Goal: Task Accomplishment & Management: Manage account settings

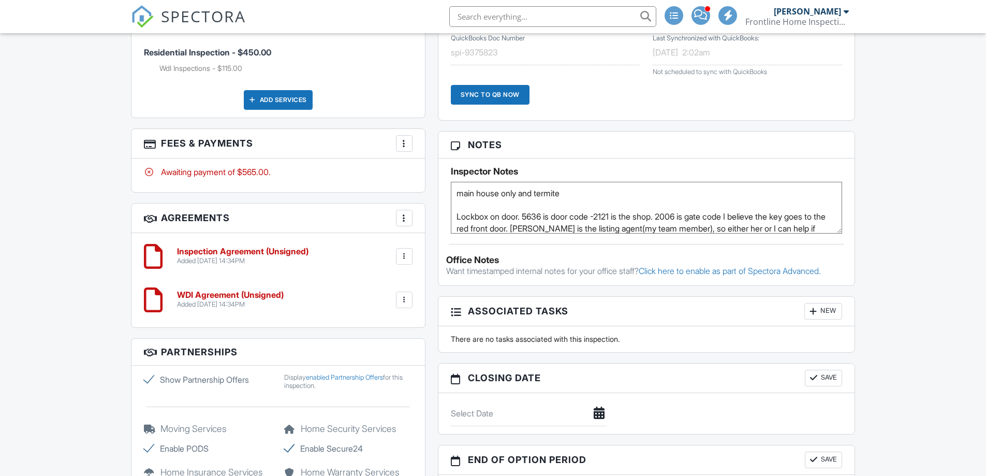
click at [571, 194] on textarea "main house only and termite Lockbox on door. 5636 is door code -2121 is the sho…" at bounding box center [647, 208] width 392 height 52
type textarea "main house only and termite. Jessica meeting us there Lockbox on door. 5636 is …"
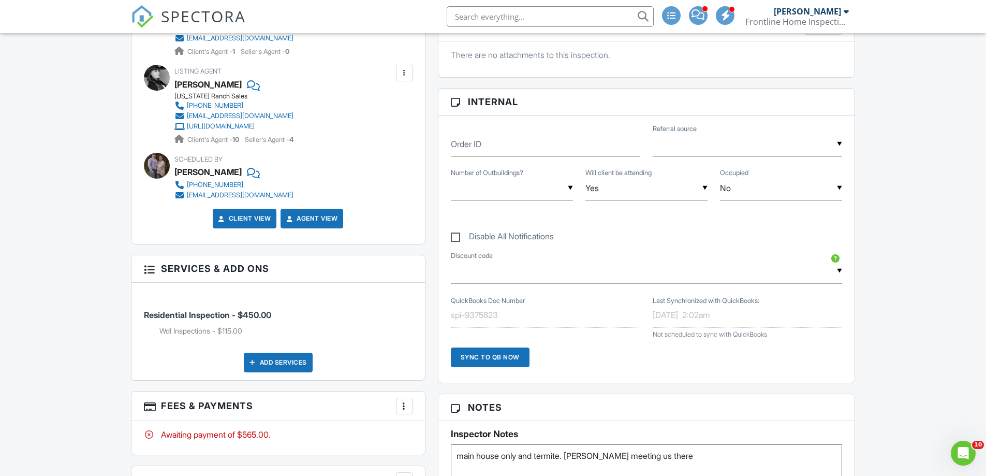
scroll to position [414, 0]
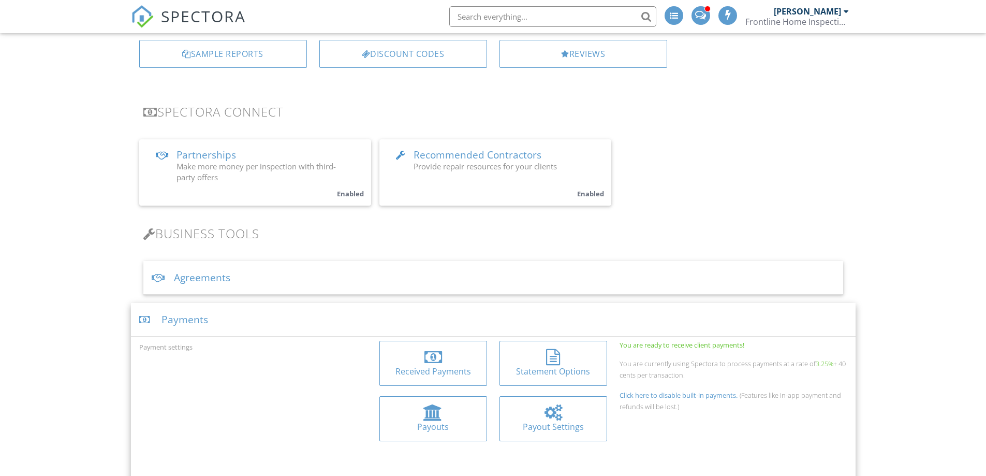
click at [434, 420] on div at bounding box center [432, 412] width 19 height 17
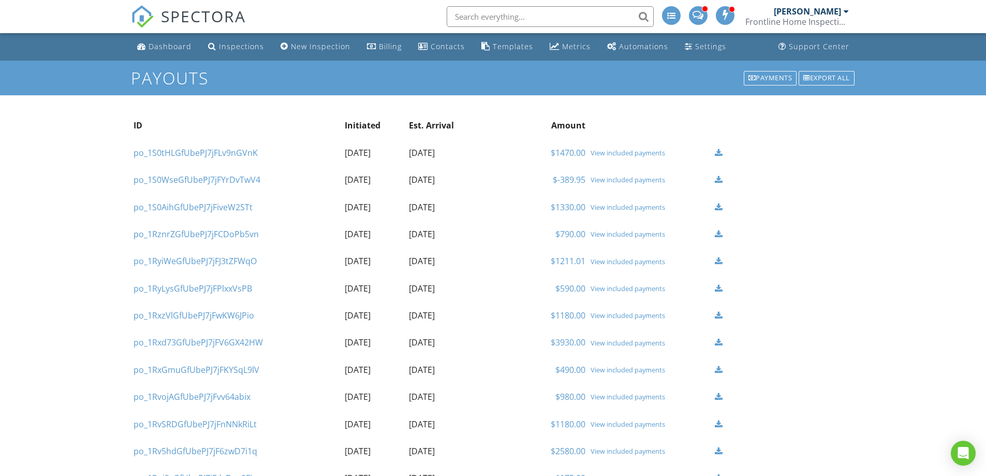
click at [576, 151] on link "$1470.00" at bounding box center [568, 152] width 35 height 11
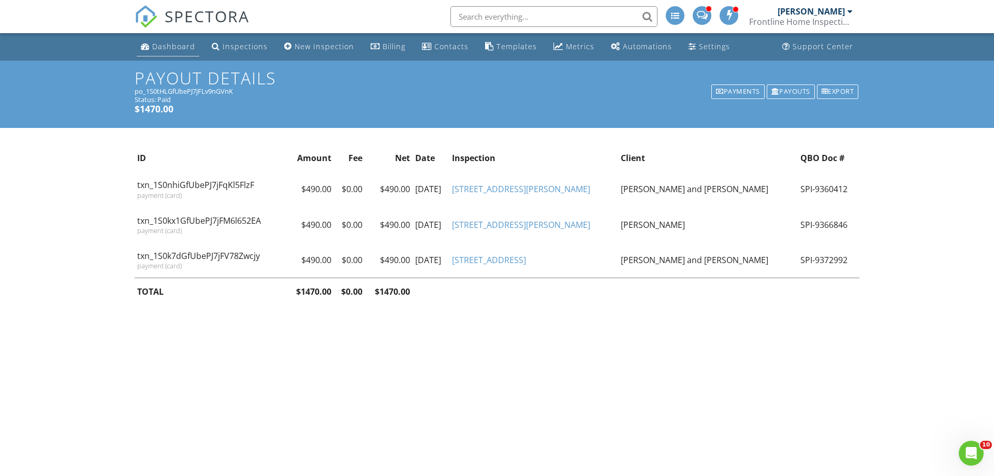
click at [185, 40] on link "Dashboard" at bounding box center [168, 46] width 63 height 19
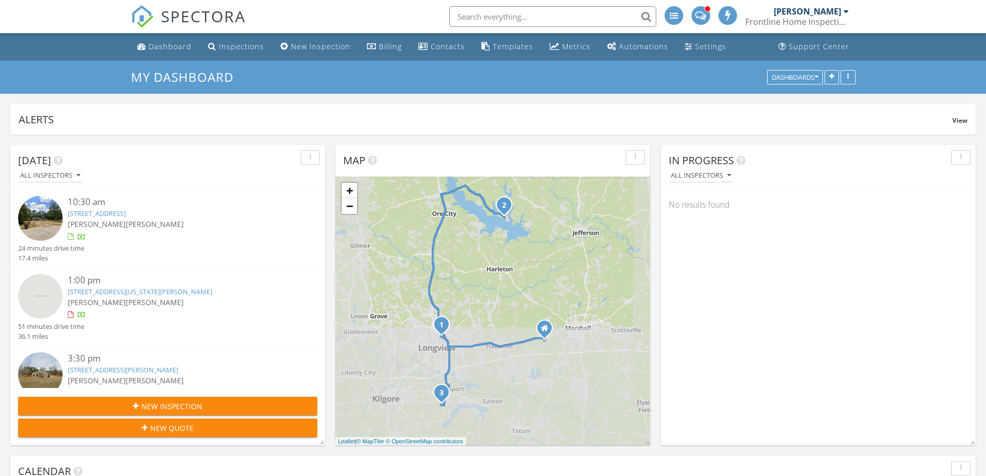
scroll to position [5, 5]
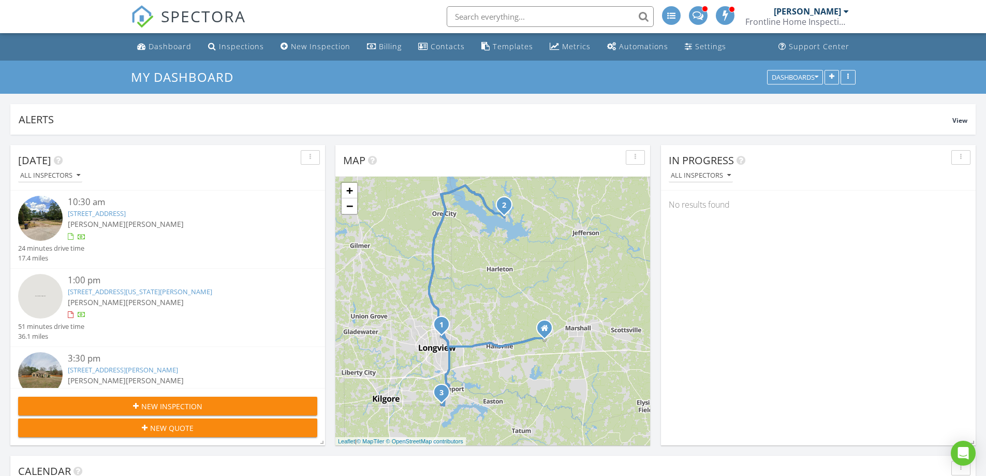
click at [49, 212] on img at bounding box center [40, 218] width 45 height 45
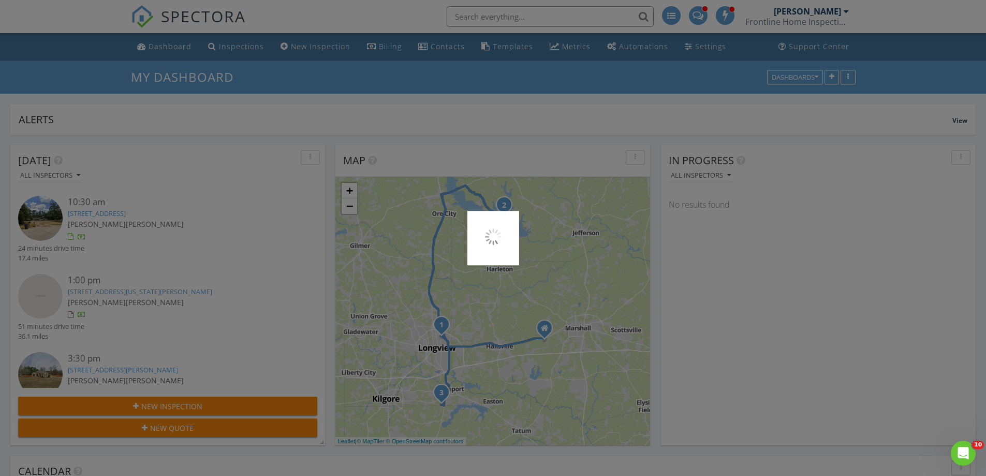
scroll to position [0, 0]
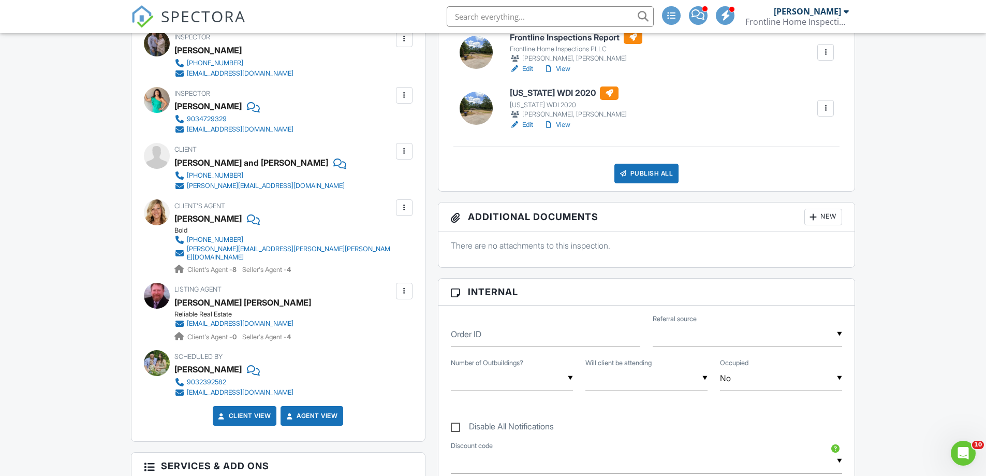
click at [333, 164] on div at bounding box center [338, 163] width 10 height 16
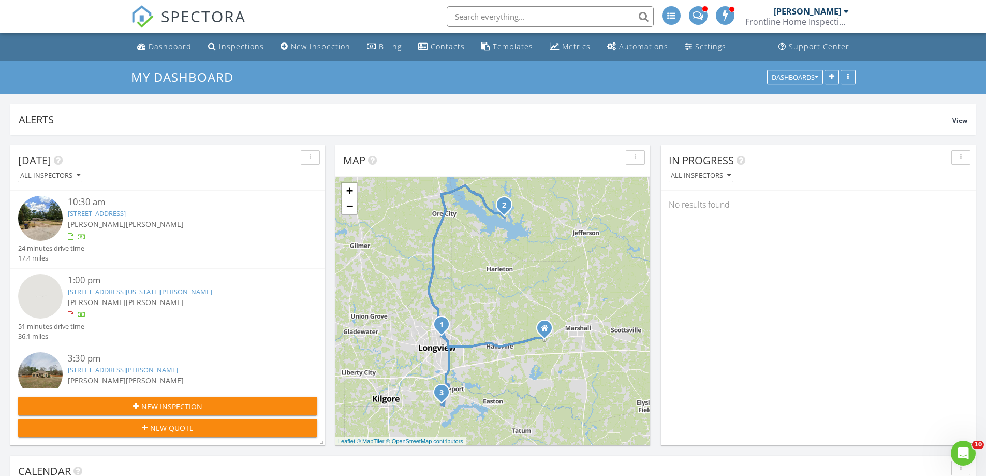
click at [55, 216] on img at bounding box center [40, 218] width 45 height 45
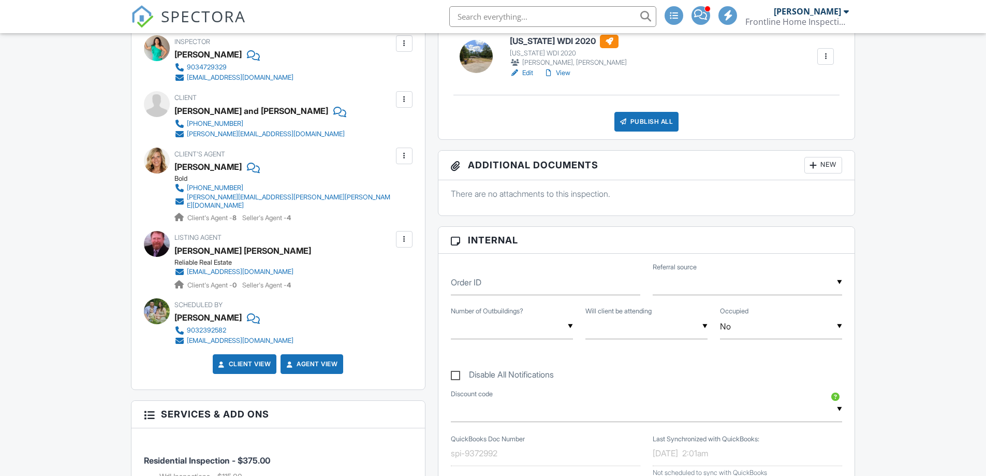
click at [666, 323] on input "text" at bounding box center [646, 326] width 122 height 25
click at [607, 384] on span "Yes" at bounding box center [611, 380] width 30 height 26
type input "Yes"
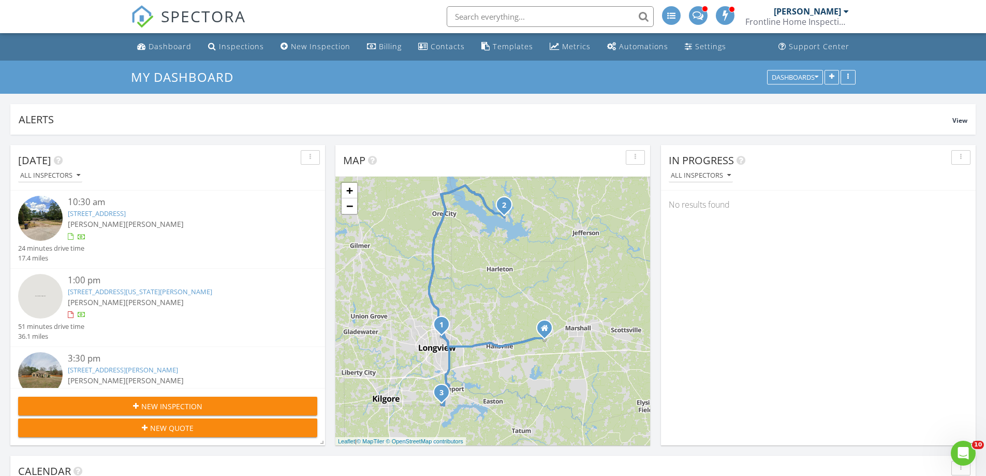
click at [43, 291] on img at bounding box center [40, 296] width 45 height 45
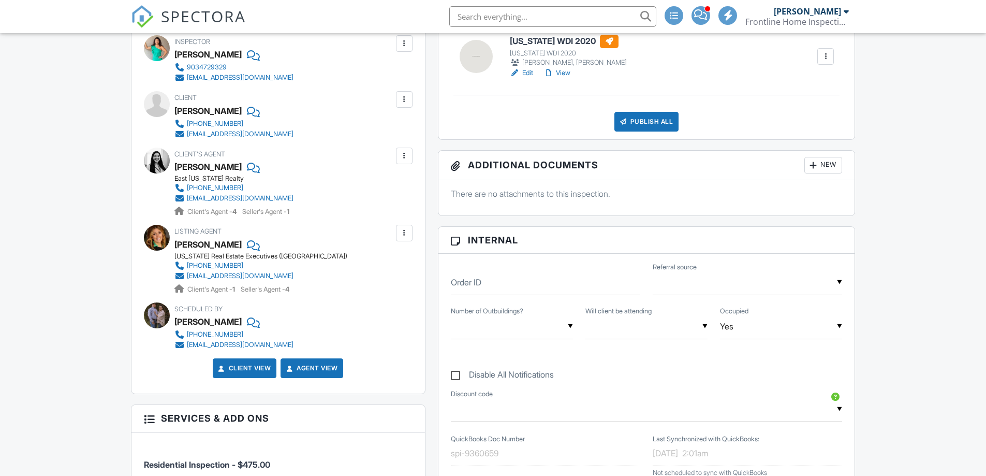
click at [667, 331] on input "text" at bounding box center [646, 326] width 122 height 25
click at [610, 377] on span "Yes" at bounding box center [611, 380] width 30 height 26
type input "Yes"
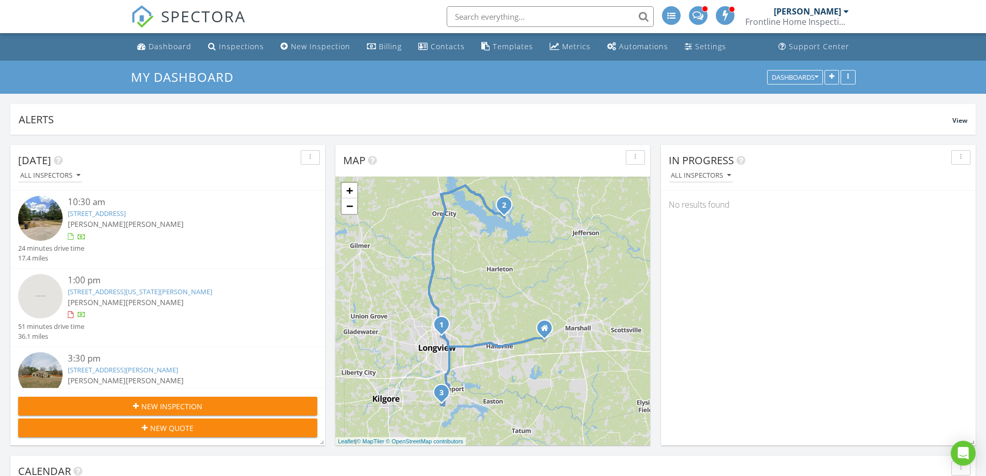
click at [38, 355] on img at bounding box center [40, 374] width 45 height 45
